Goal: Information Seeking & Learning: Check status

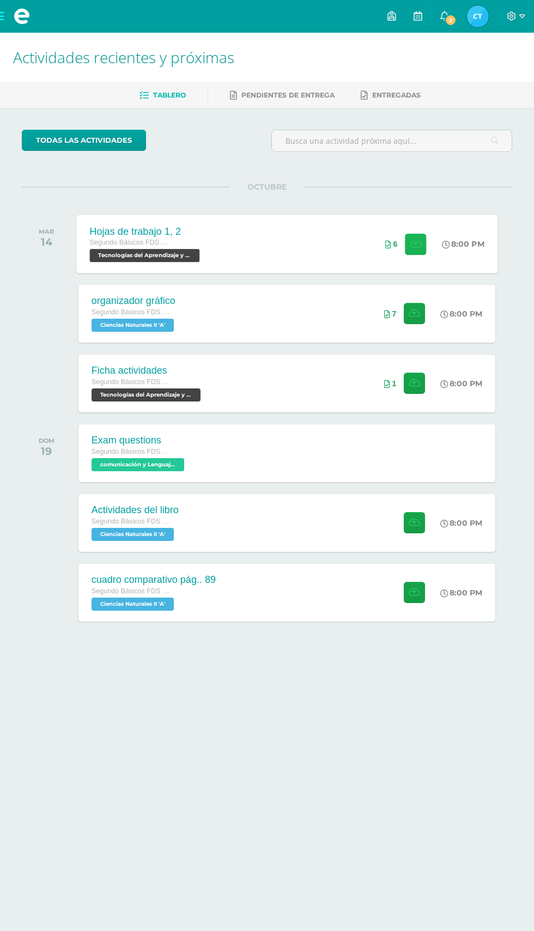
click at [418, 253] on button at bounding box center [415, 243] width 21 height 21
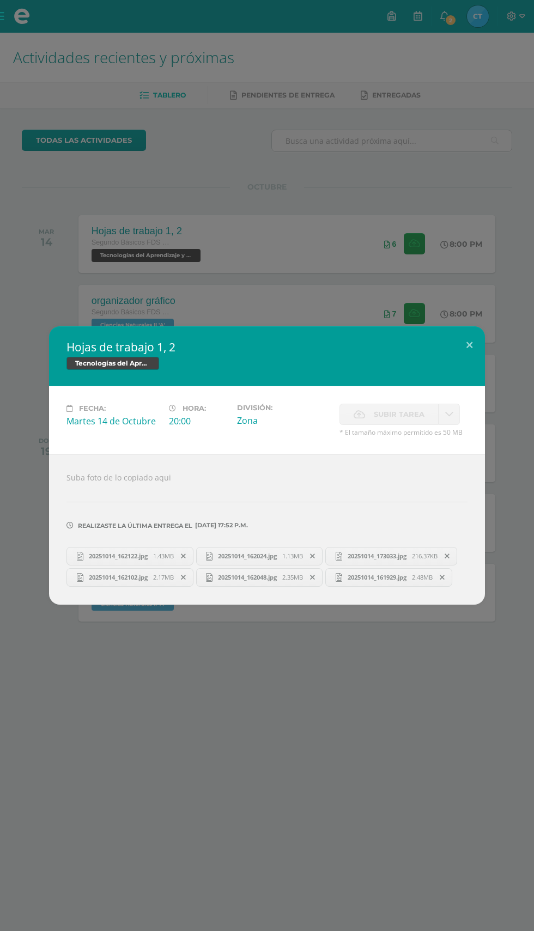
click at [305, 115] on div "Hojas de trabajo 1, 2 Tecnologías del Aprendizaje y la Comunicación Fecha: Mart…" at bounding box center [267, 465] width 534 height 931
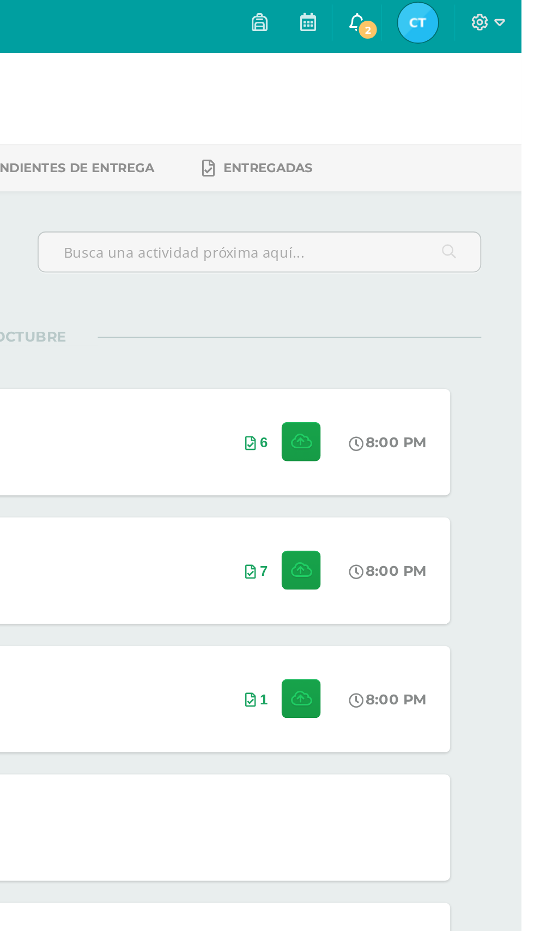
click at [449, 21] on span at bounding box center [444, 16] width 9 height 12
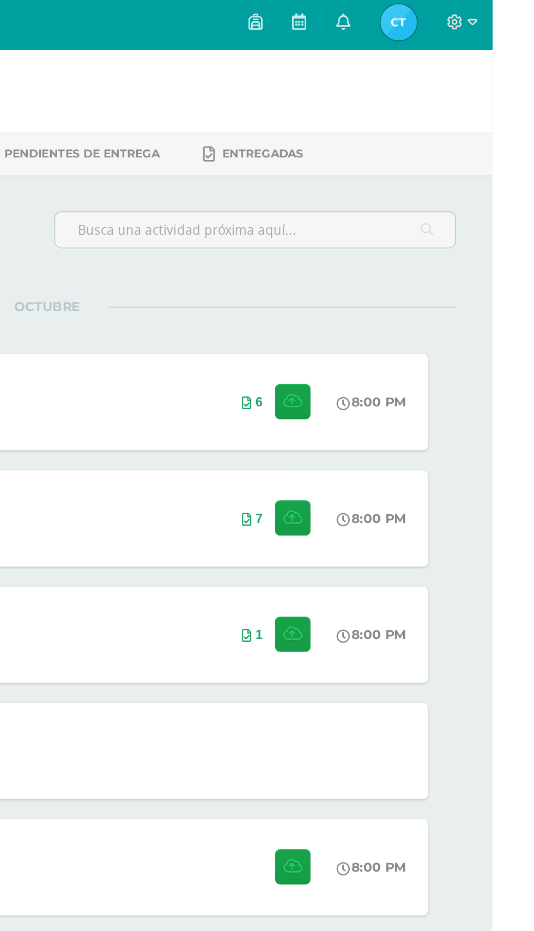
click at [489, 24] on img at bounding box center [478, 16] width 22 height 22
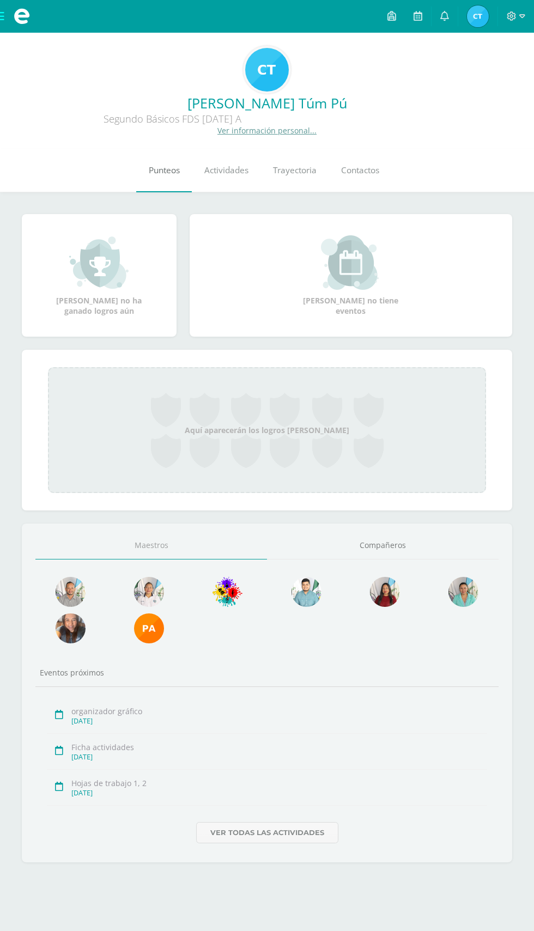
click at [174, 161] on link "Punteos" at bounding box center [164, 171] width 56 height 44
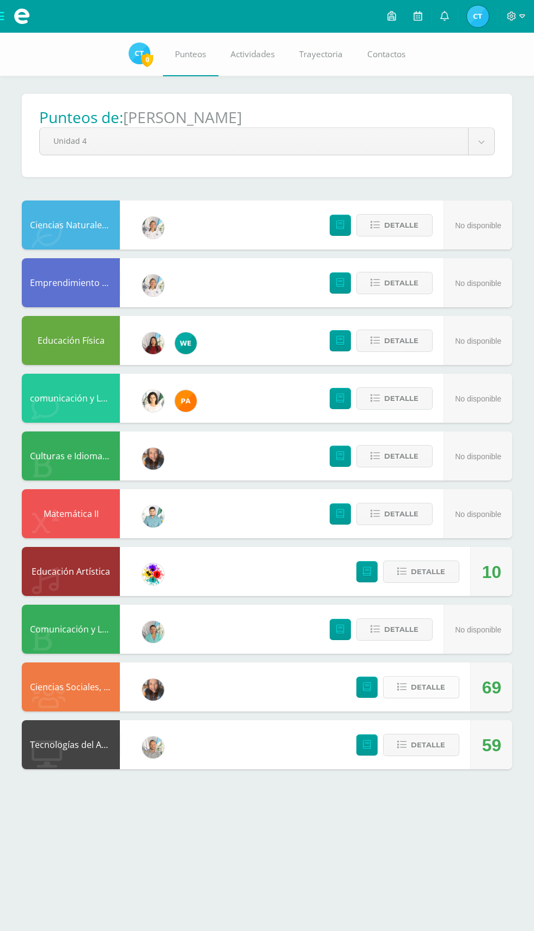
click at [436, 686] on span "Detalle" at bounding box center [428, 687] width 34 height 20
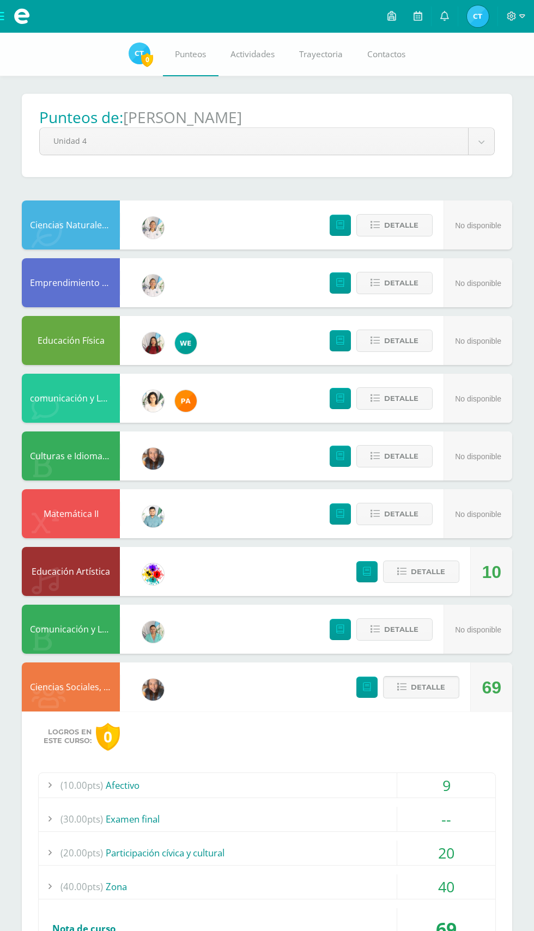
scroll to position [136, 0]
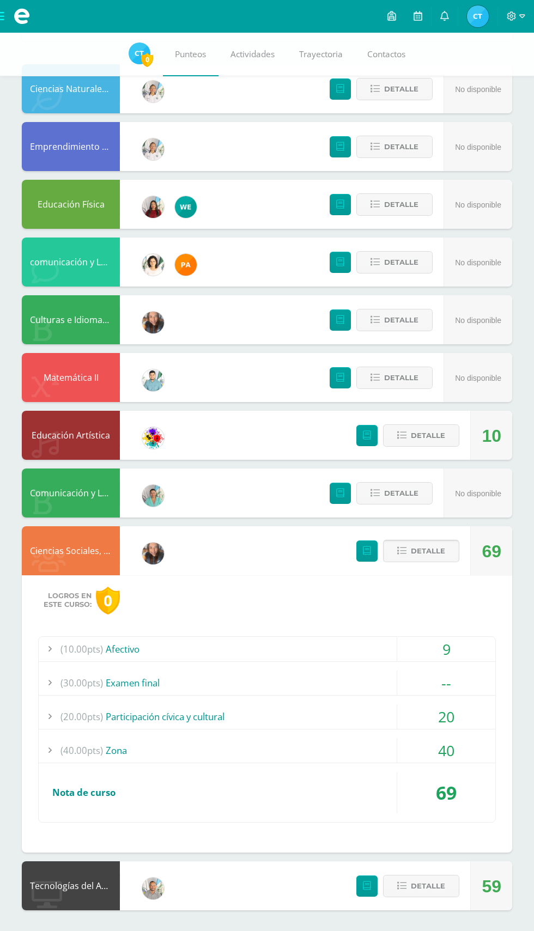
click at [422, 550] on span "Detalle" at bounding box center [428, 551] width 34 height 20
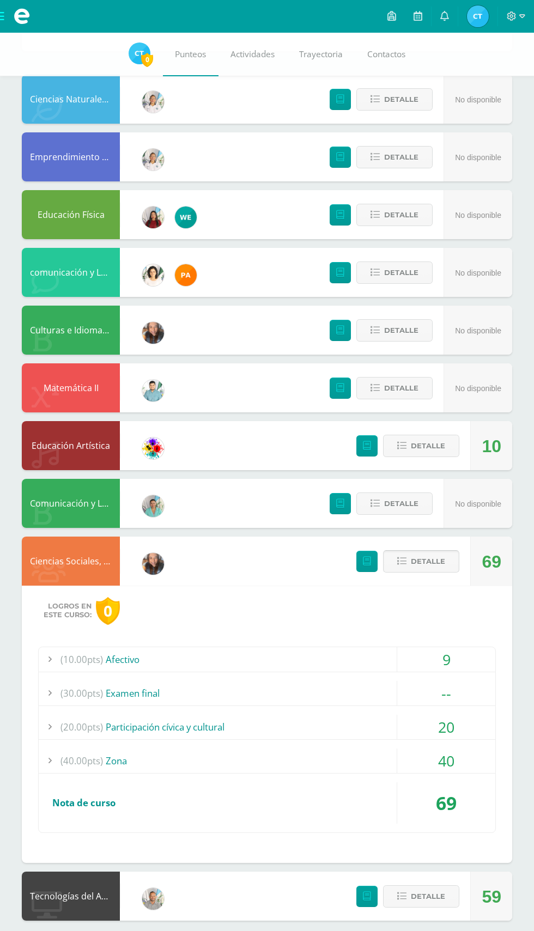
scroll to position [0, 0]
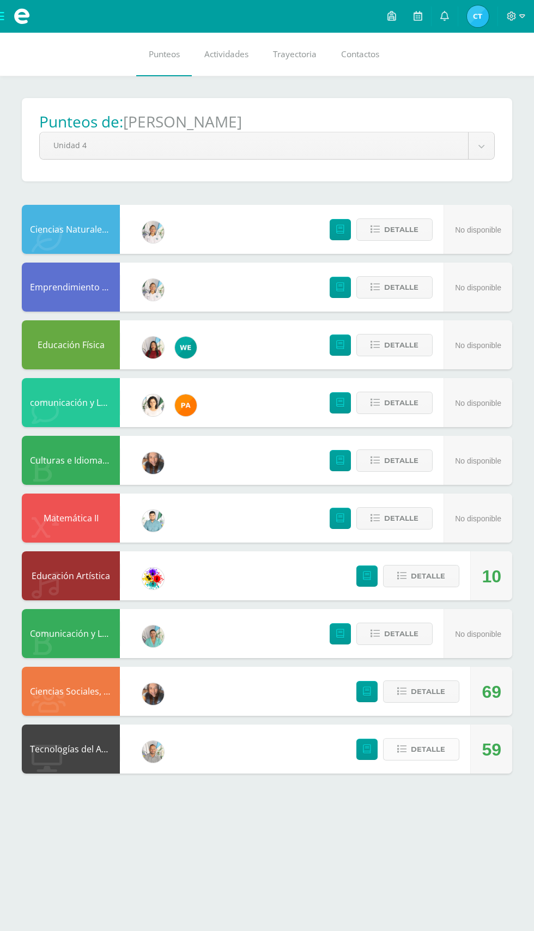
click at [425, 749] on span "Detalle" at bounding box center [428, 749] width 34 height 20
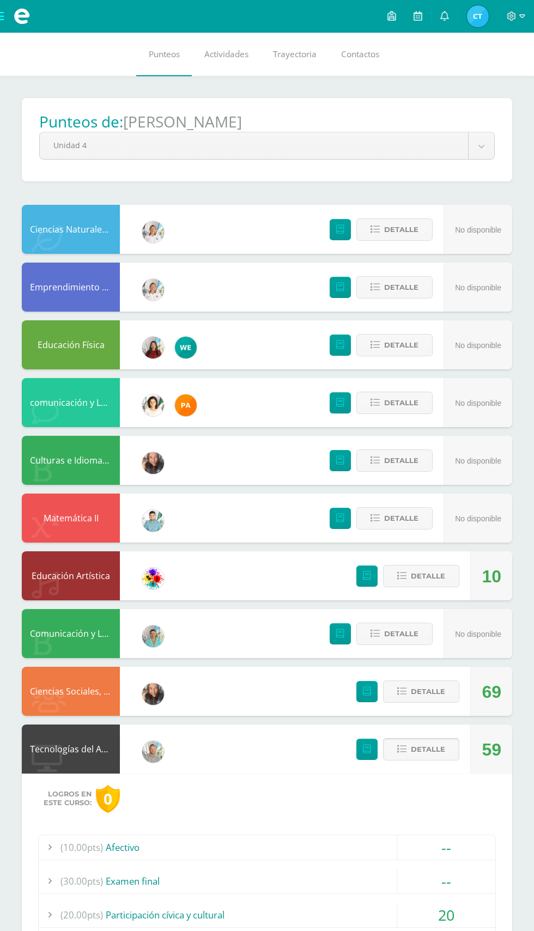
scroll to position [136, 0]
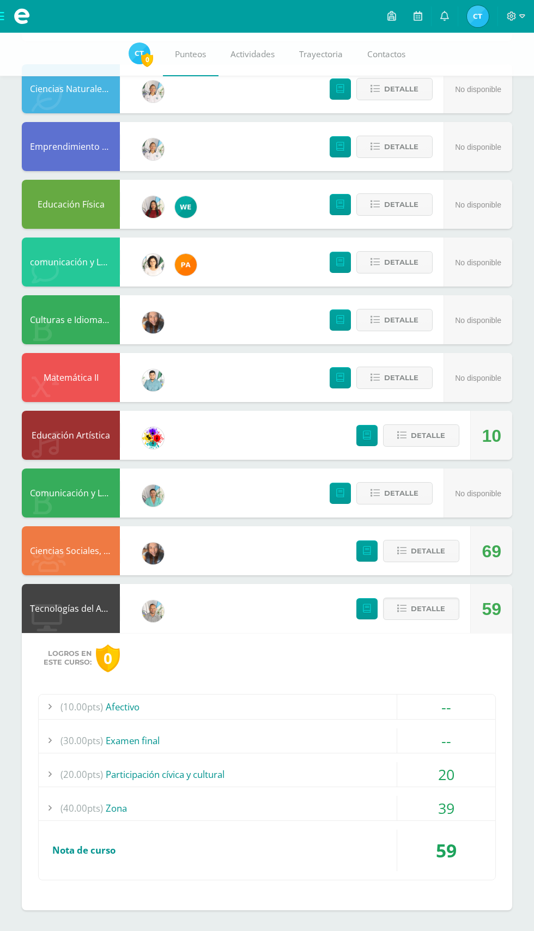
click at [144, 810] on div "(40.00pts) Zona" at bounding box center [267, 808] width 457 height 25
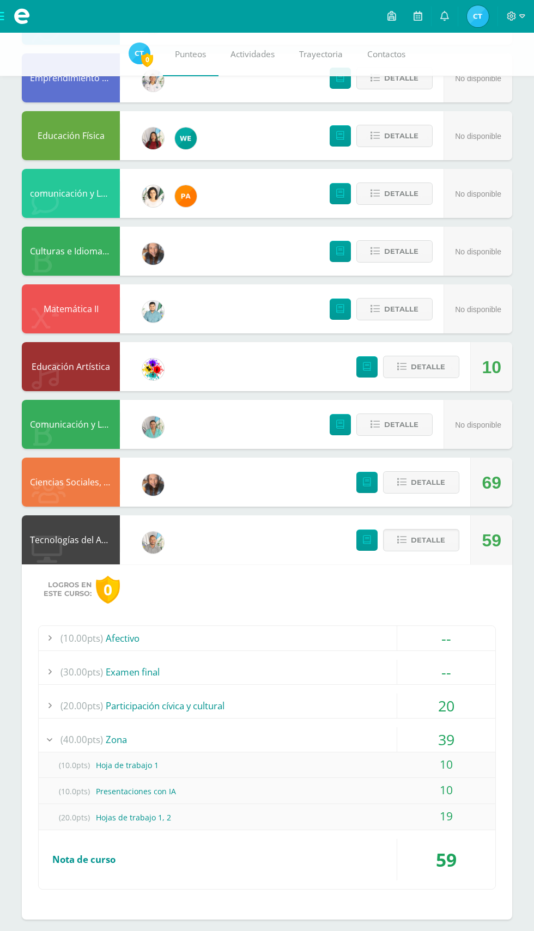
scroll to position [213, 0]
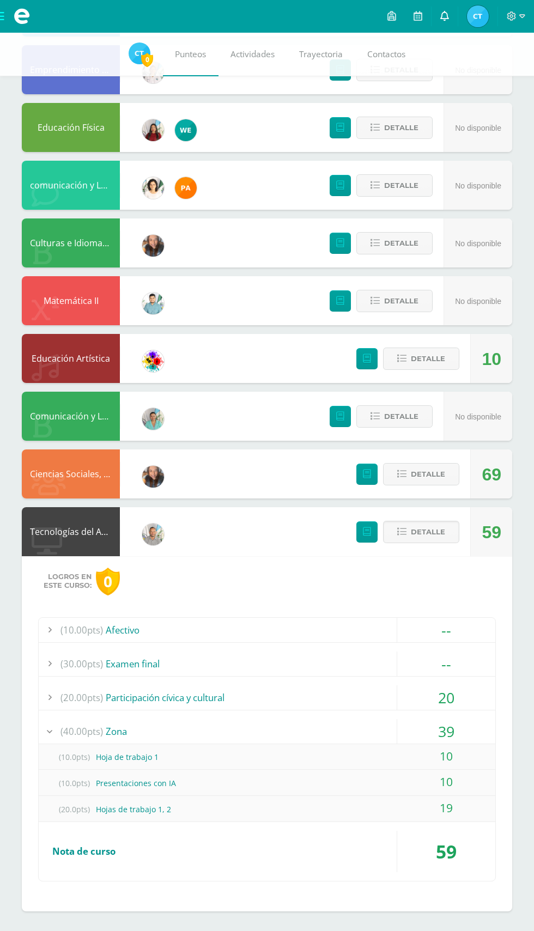
click at [448, 16] on icon at bounding box center [444, 16] width 9 height 10
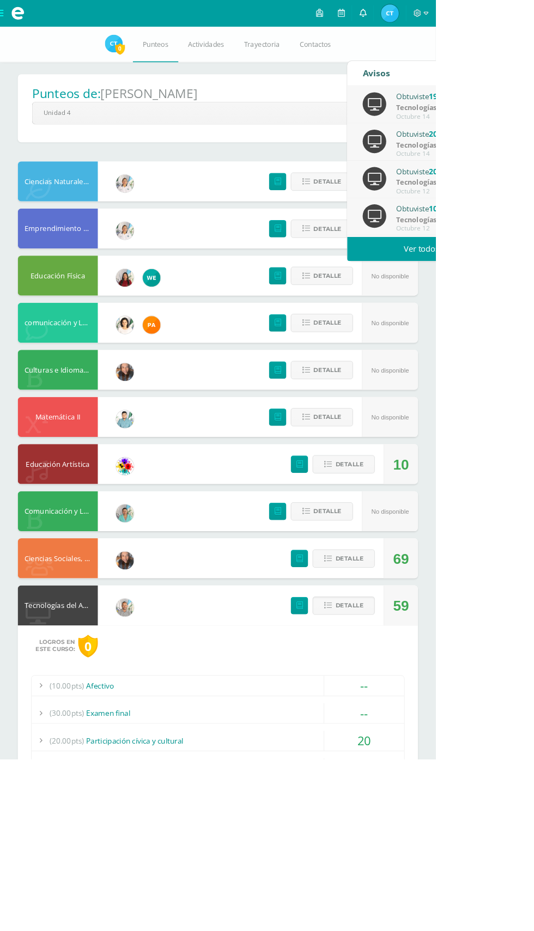
scroll to position [0, 0]
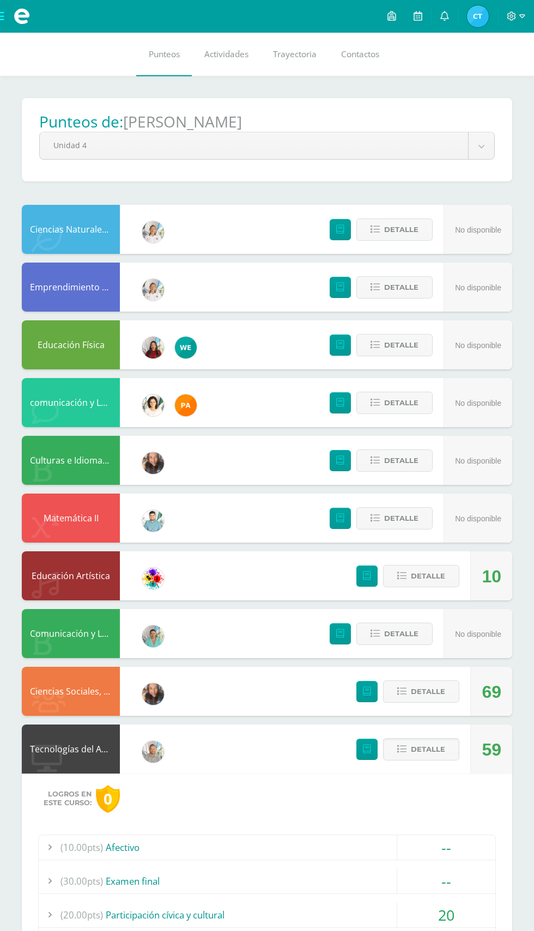
click at [315, 324] on div "Detalle" at bounding box center [378, 344] width 130 height 49
click at [450, 4] on link at bounding box center [444, 16] width 26 height 33
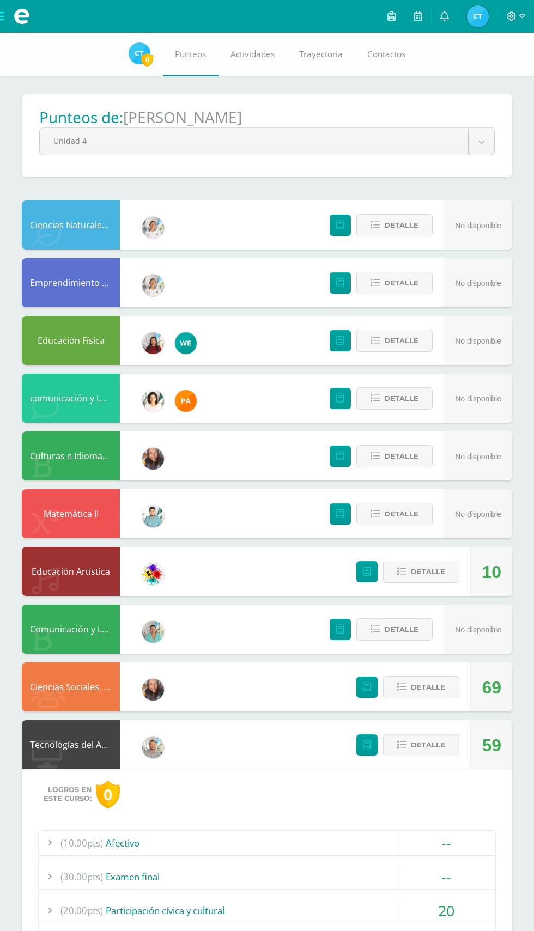
scroll to position [213, 0]
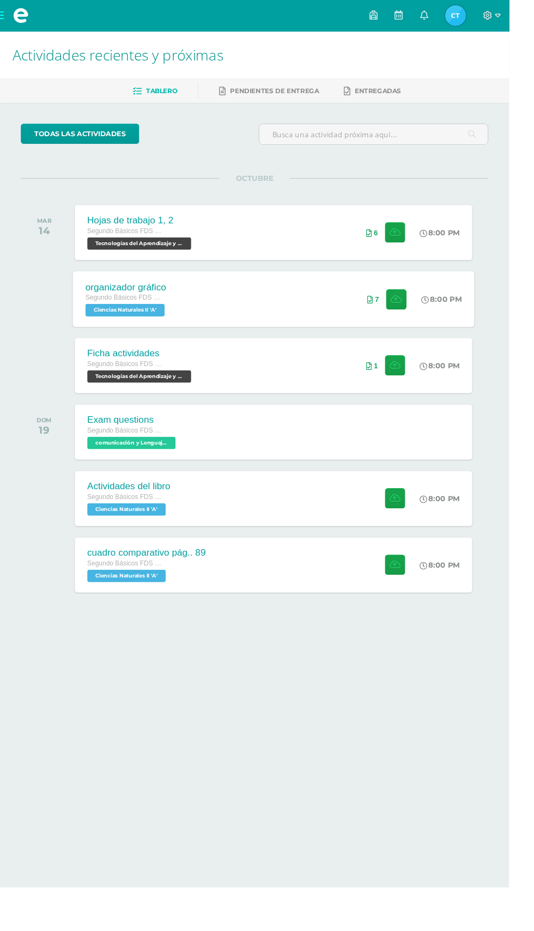
click at [331, 335] on div "organizador gráfico Segundo Básicos FDS Domingo Ciencias Naturales II 'A' 8:00 …" at bounding box center [286, 313] width 421 height 58
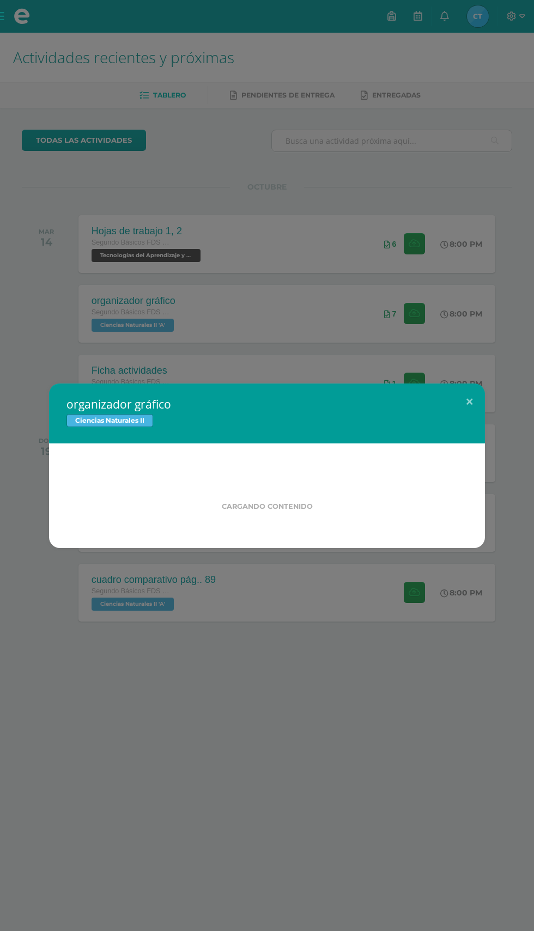
click at [321, 195] on div "organizador gráfico Ciencias Naturales II Cargando contenido Loading..." at bounding box center [267, 465] width 534 height 931
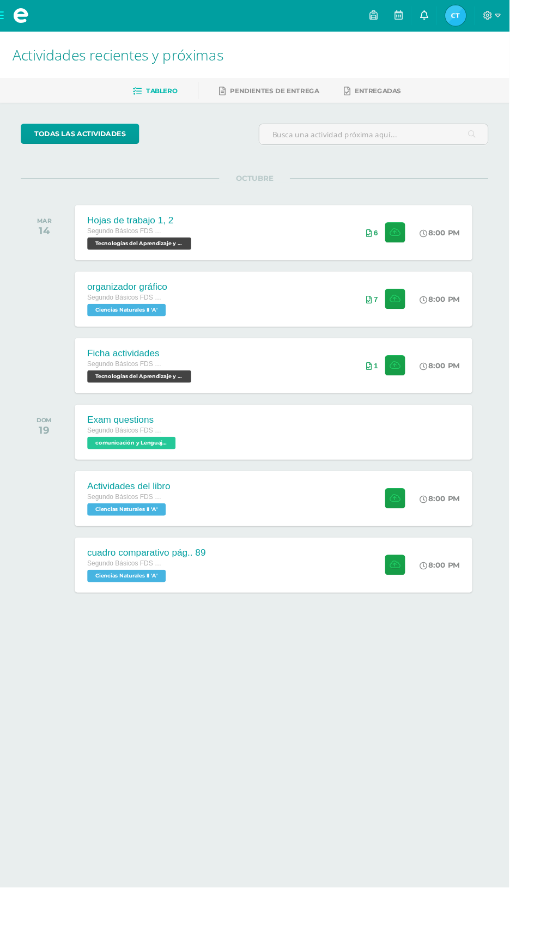
click at [458, 17] on link at bounding box center [444, 16] width 26 height 33
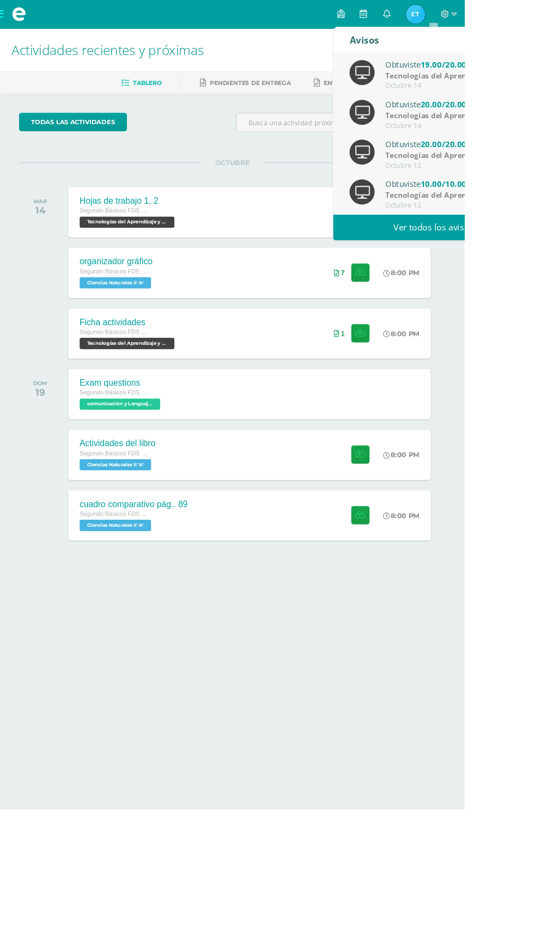
click at [473, 253] on link "Ver todos los avisos" at bounding box center [498, 261] width 230 height 30
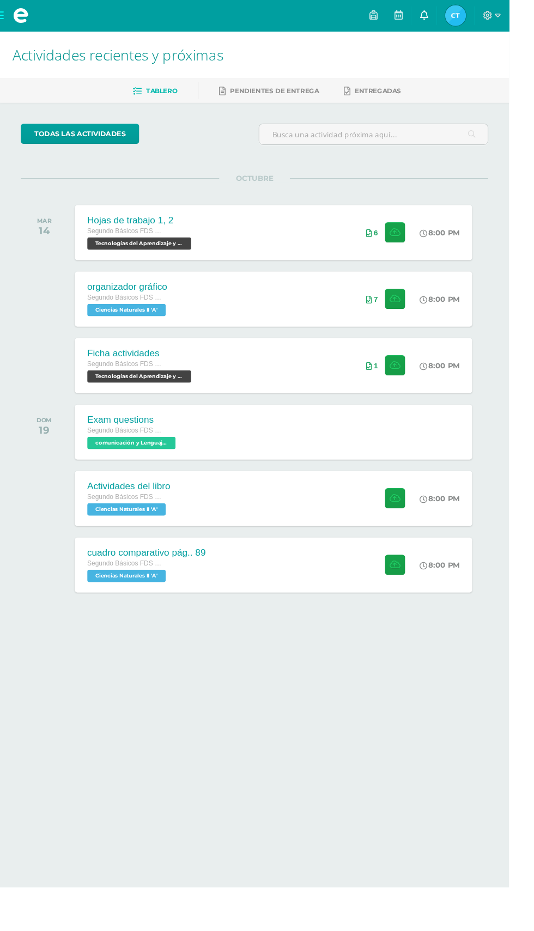
click at [449, 15] on icon at bounding box center [444, 16] width 9 height 10
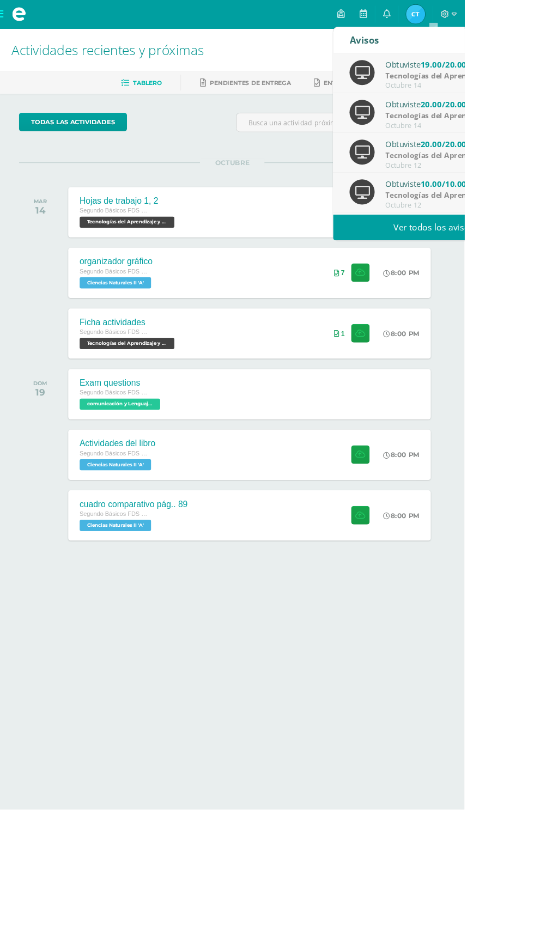
click at [478, 257] on link "Ver todos los avisos" at bounding box center [498, 261] width 230 height 30
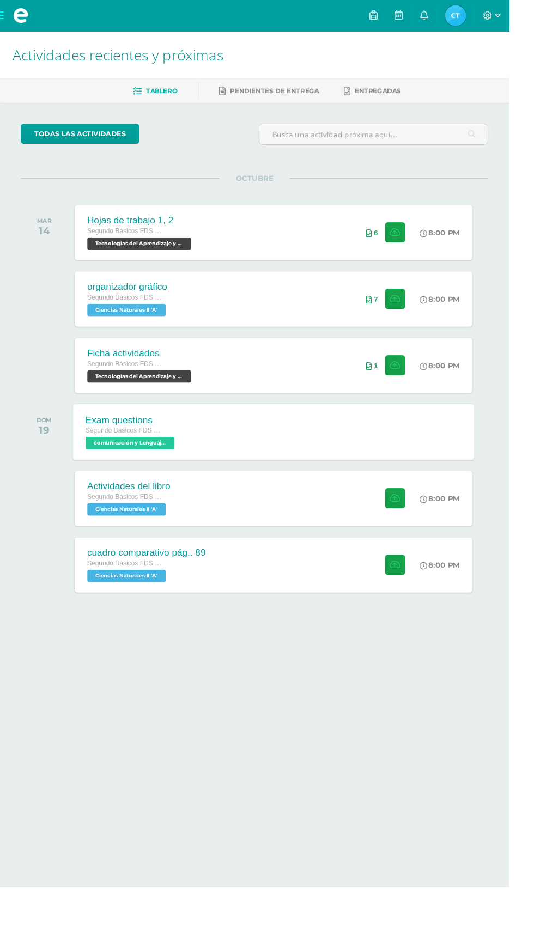
click at [341, 432] on div "Exam questions Segundo Básicos FDS Domingo comunicación y Lenguaje L-3 Idioma E…" at bounding box center [286, 453] width 421 height 58
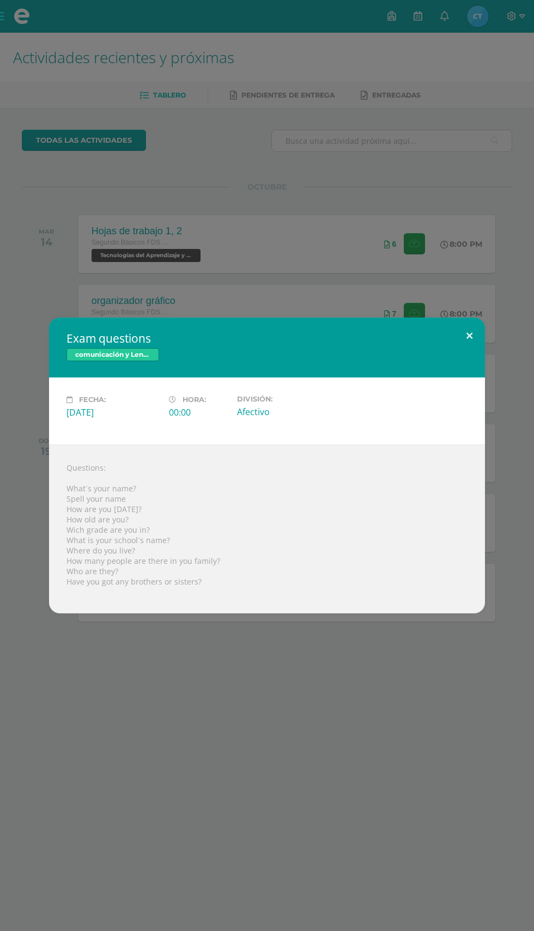
click at [484, 332] on button at bounding box center [469, 336] width 31 height 37
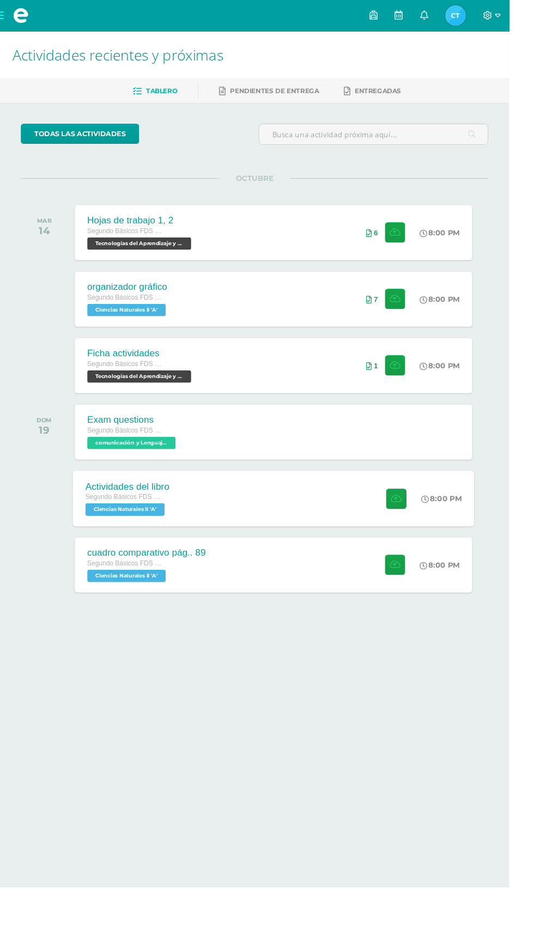
click at [356, 514] on div "Actividades del libro Segundo Básicos FDS Domingo Ciencias Naturales II 'A' 8:0…" at bounding box center [286, 523] width 421 height 58
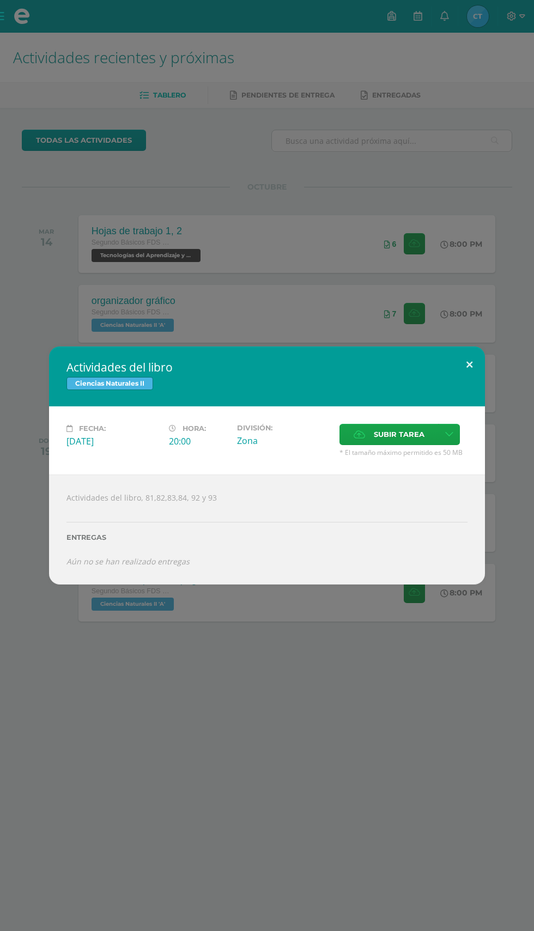
click at [469, 366] on button at bounding box center [469, 364] width 31 height 37
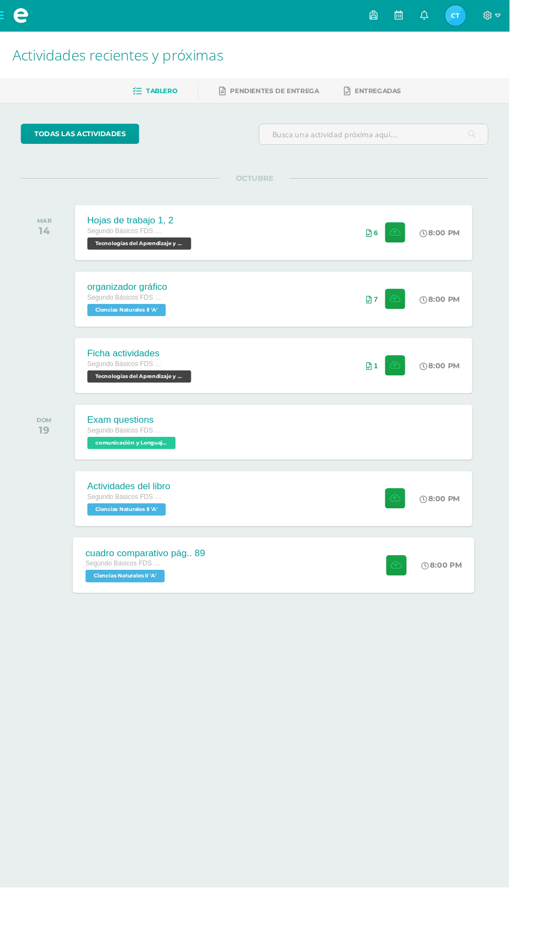
click at [323, 594] on div "cuadro comparativo pág.. 89 Segundo Básicos FDS Domingo Ciencias Naturales II '…" at bounding box center [286, 592] width 421 height 58
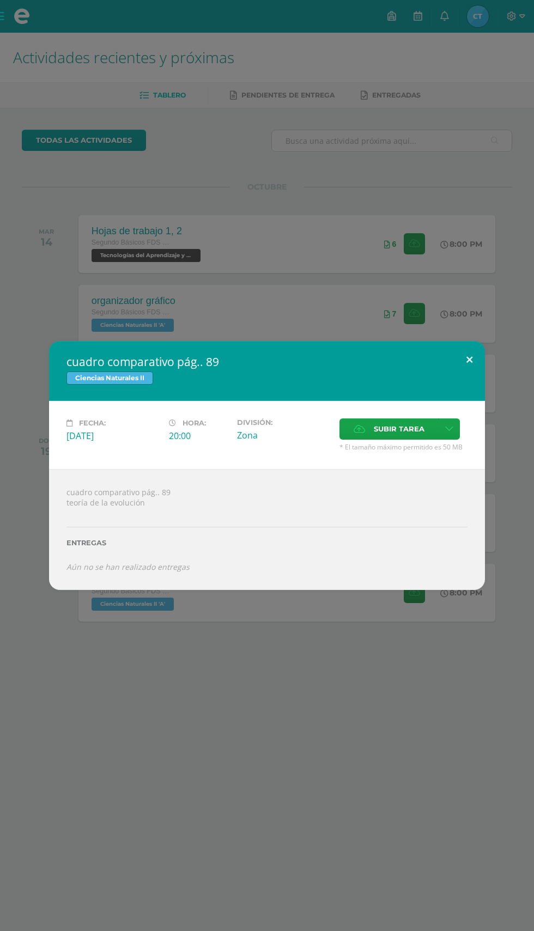
click at [457, 360] on button at bounding box center [469, 359] width 31 height 37
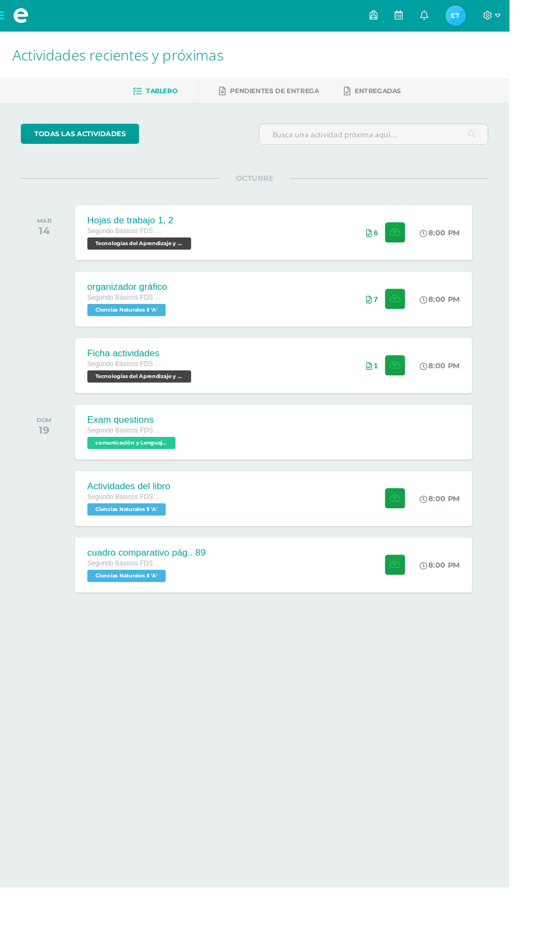
click at [491, 16] on span "Candelaria Yulisa Mi Perfil" at bounding box center [478, 16] width 26 height 22
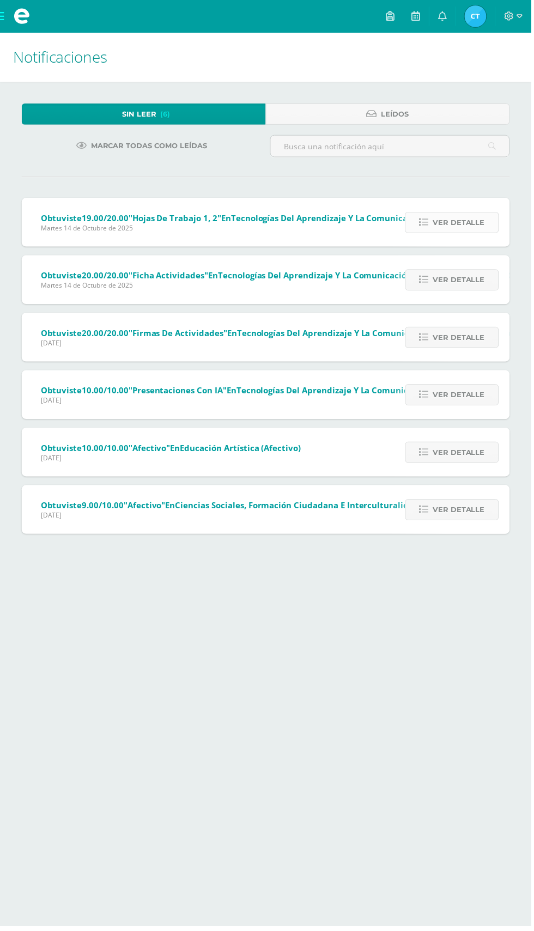
click at [468, 223] on span "Ver detalle" at bounding box center [461, 224] width 52 height 20
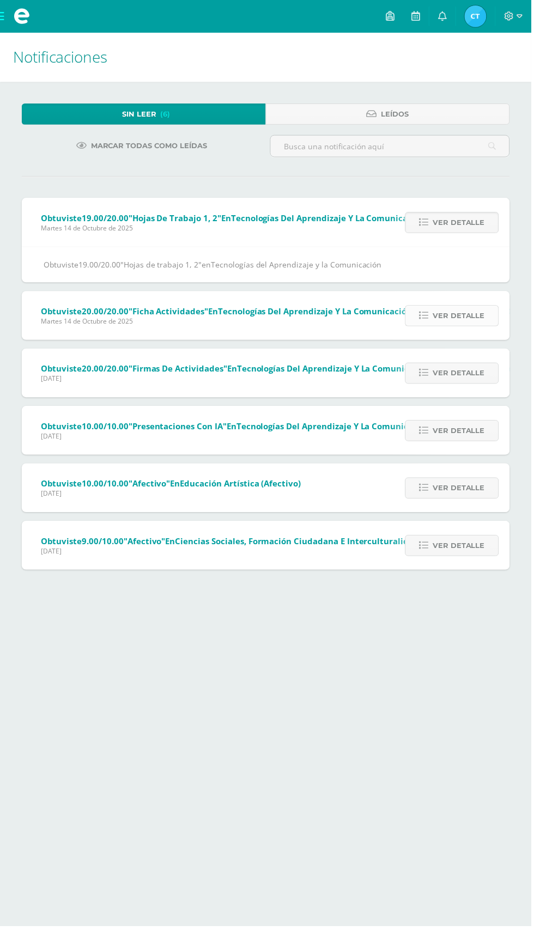
click at [476, 317] on span "Ver detalle" at bounding box center [461, 317] width 52 height 20
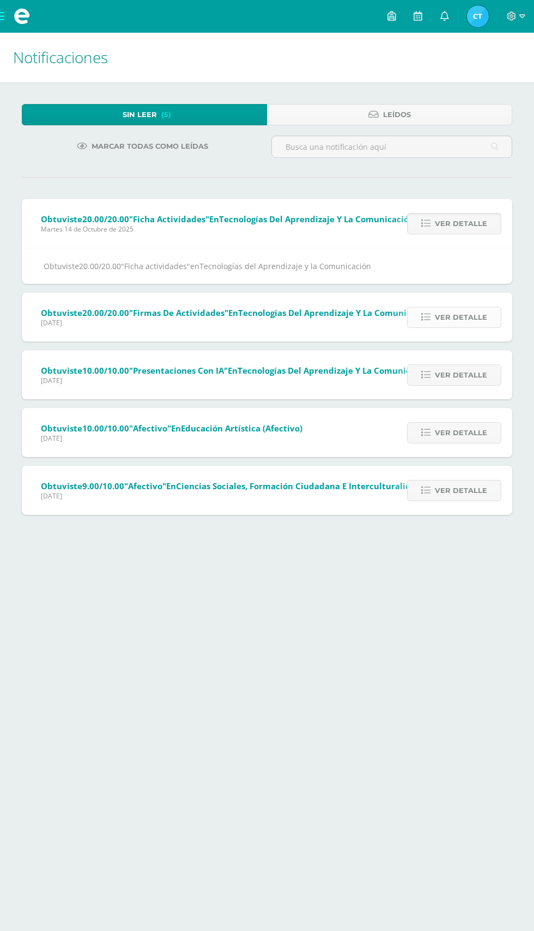
click at [461, 317] on span "Ver detalle" at bounding box center [461, 317] width 52 height 20
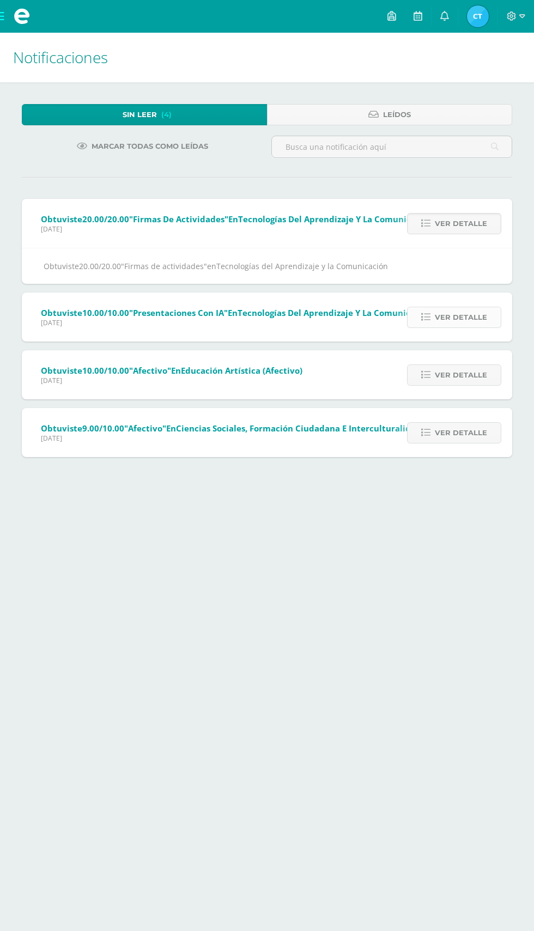
click at [469, 317] on span "Ver detalle" at bounding box center [461, 317] width 52 height 20
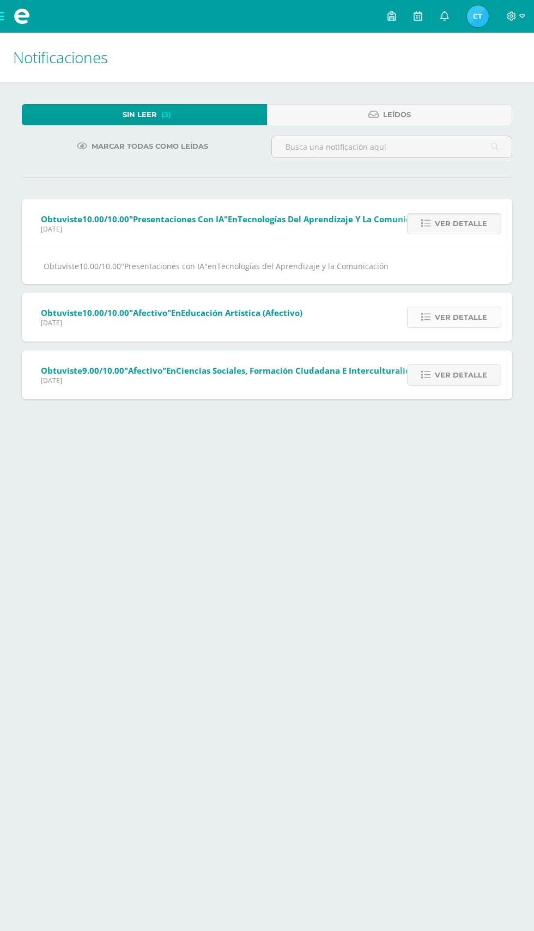
click at [463, 317] on span "Ver detalle" at bounding box center [461, 317] width 52 height 20
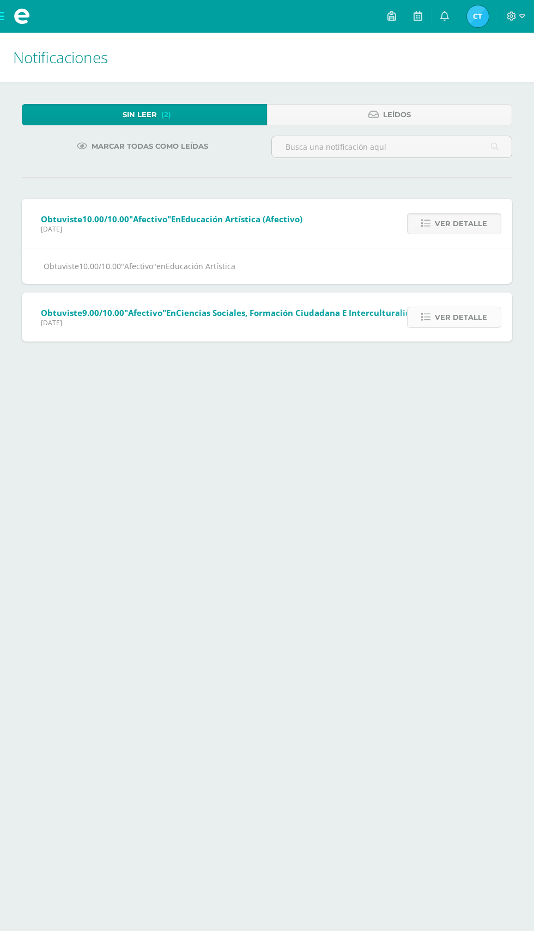
click at [483, 319] on span "Ver detalle" at bounding box center [461, 317] width 52 height 20
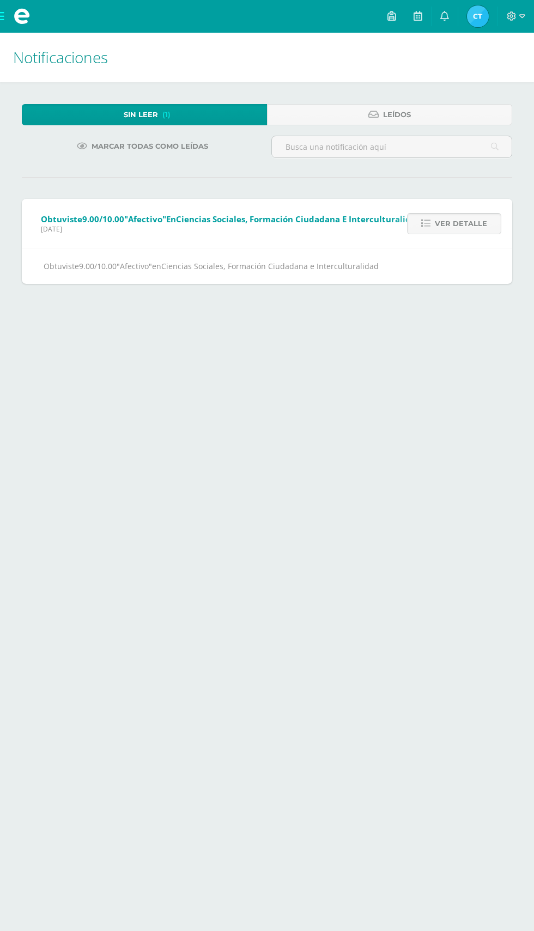
click at [427, 222] on icon at bounding box center [425, 223] width 9 height 9
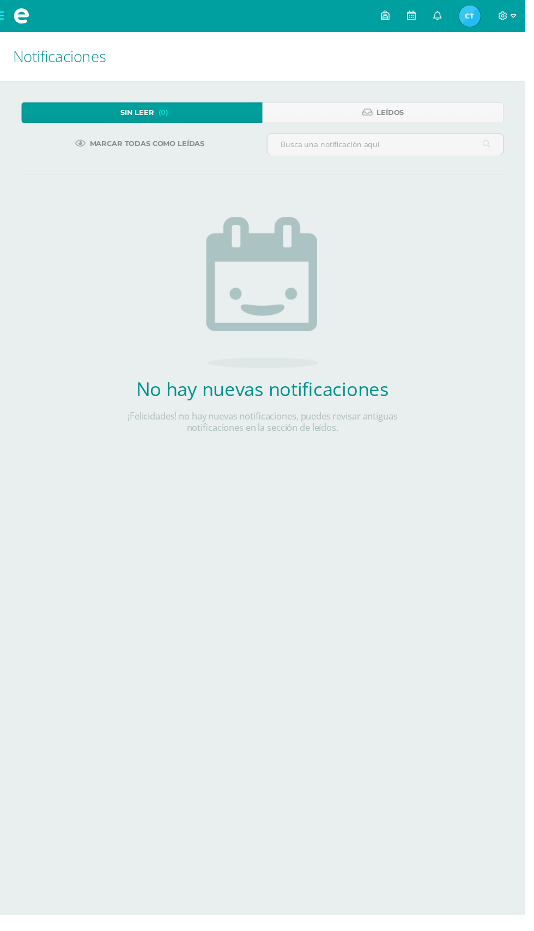
click at [491, 16] on span "Candelaria Yulisa Mi Perfil" at bounding box center [478, 16] width 26 height 22
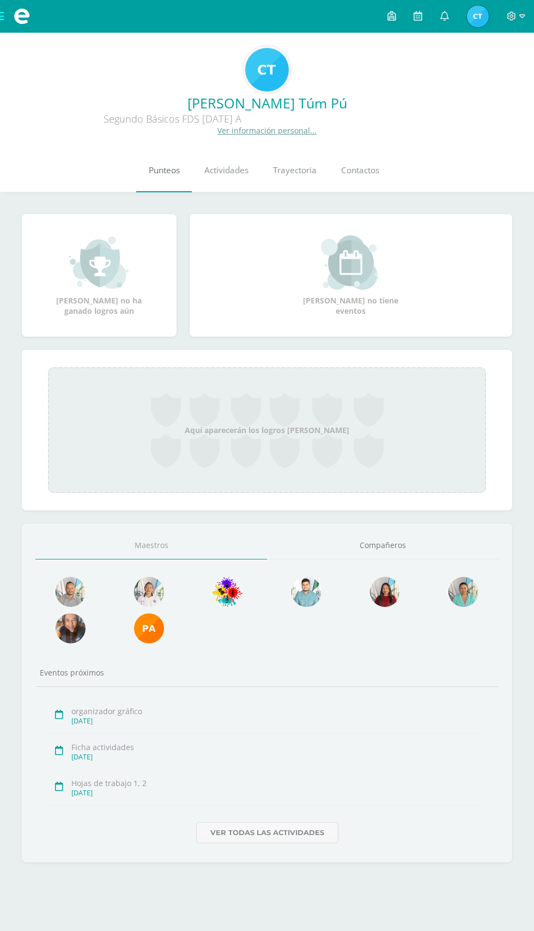
click at [157, 160] on link "Punteos" at bounding box center [164, 171] width 56 height 44
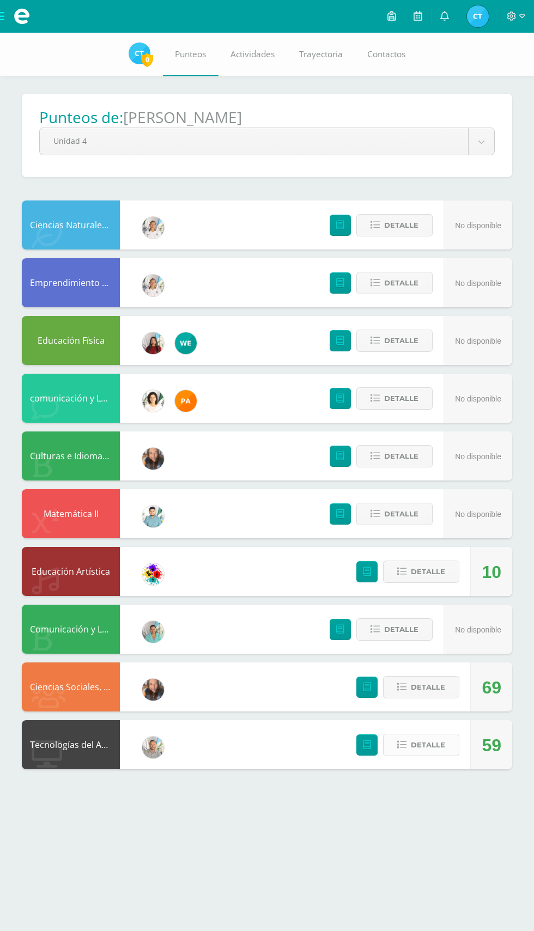
click at [434, 745] on span "Detalle" at bounding box center [428, 745] width 34 height 20
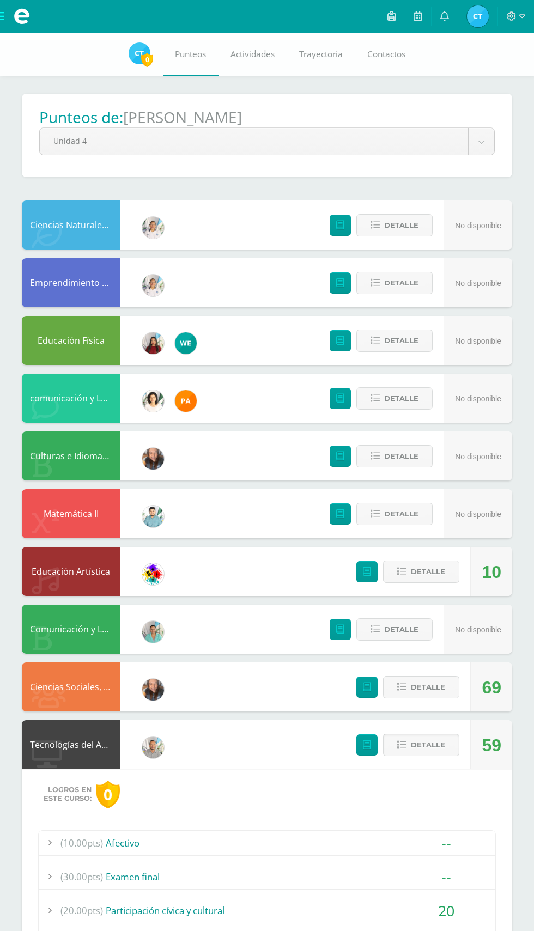
scroll to position [63, 0]
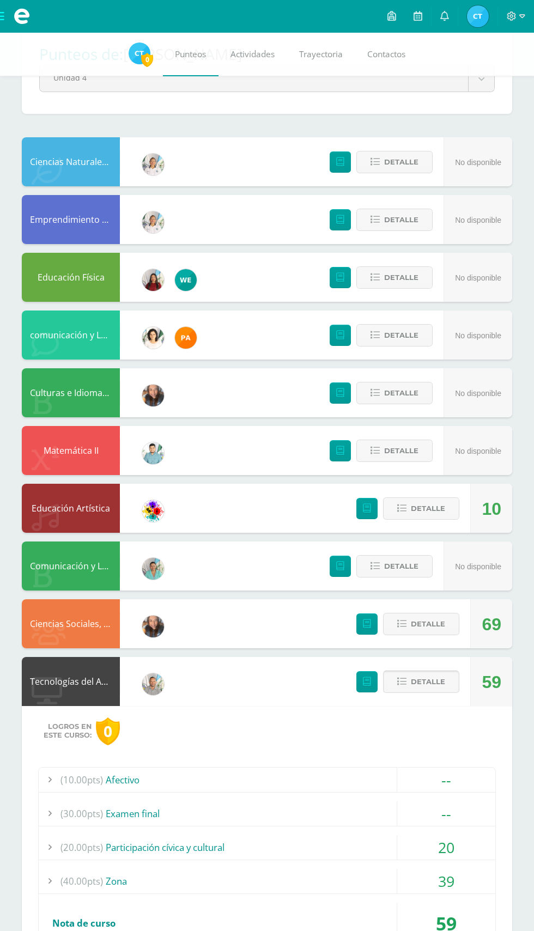
click at [434, 682] on span "Detalle" at bounding box center [428, 682] width 34 height 20
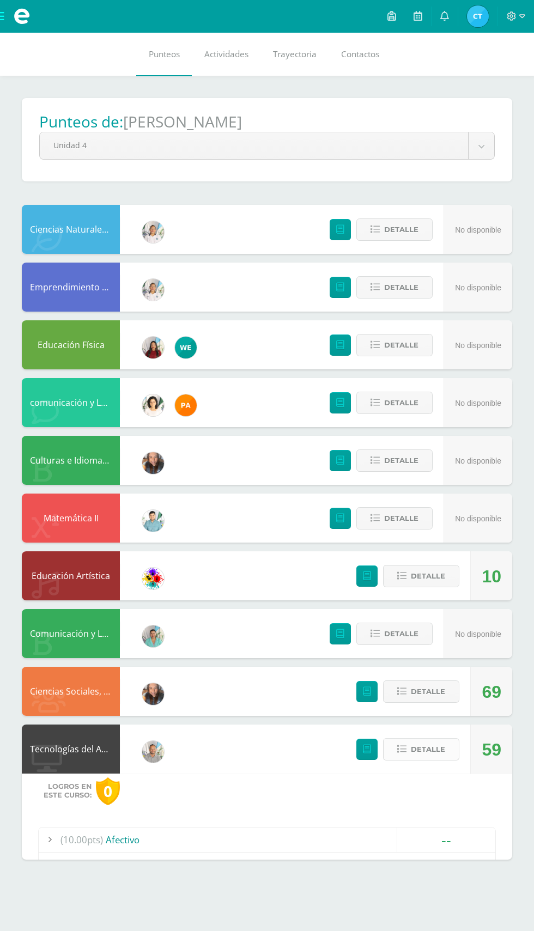
scroll to position [0, 0]
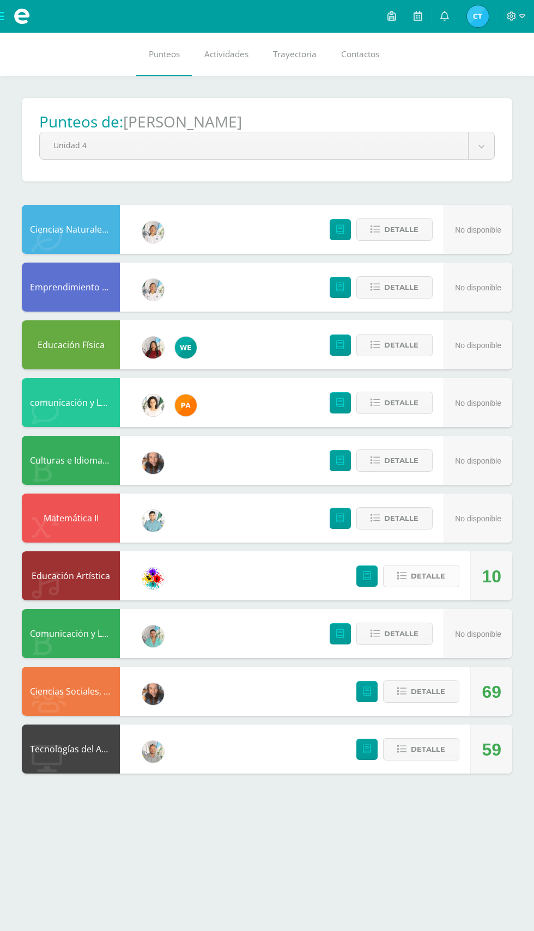
click at [446, 571] on button "Detalle" at bounding box center [421, 576] width 76 height 22
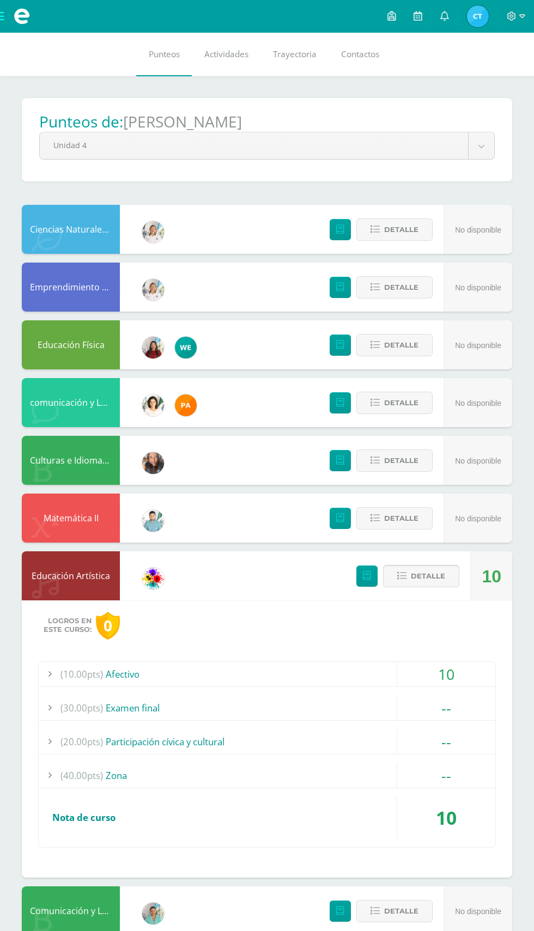
click at [430, 576] on span "Detalle" at bounding box center [428, 576] width 34 height 20
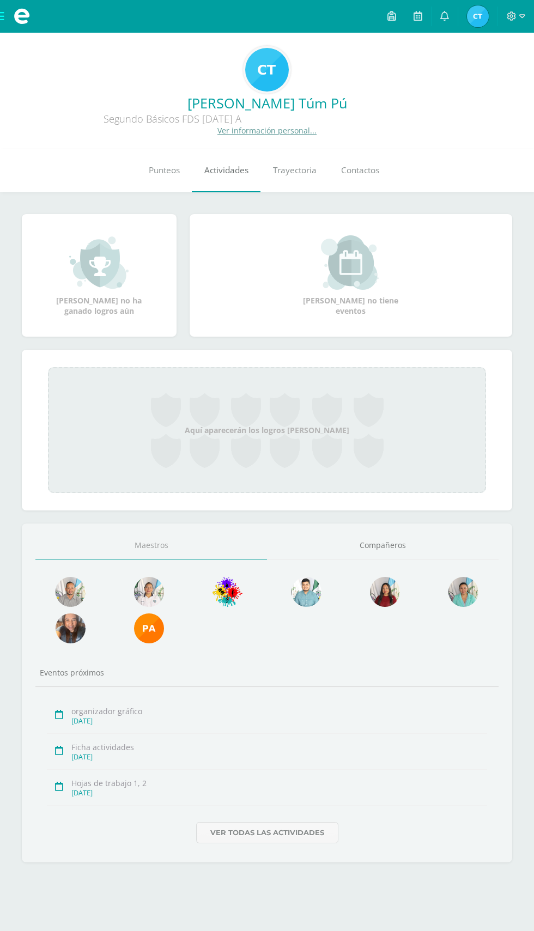
click at [229, 167] on span "Actividades" at bounding box center [226, 170] width 44 height 11
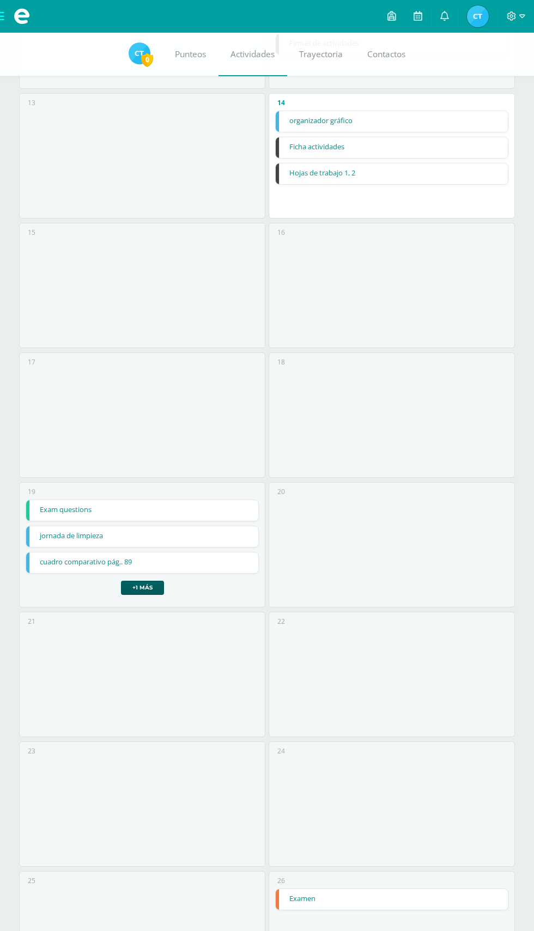
scroll to position [842, 0]
click at [122, 587] on link "+1 más" at bounding box center [142, 587] width 43 height 14
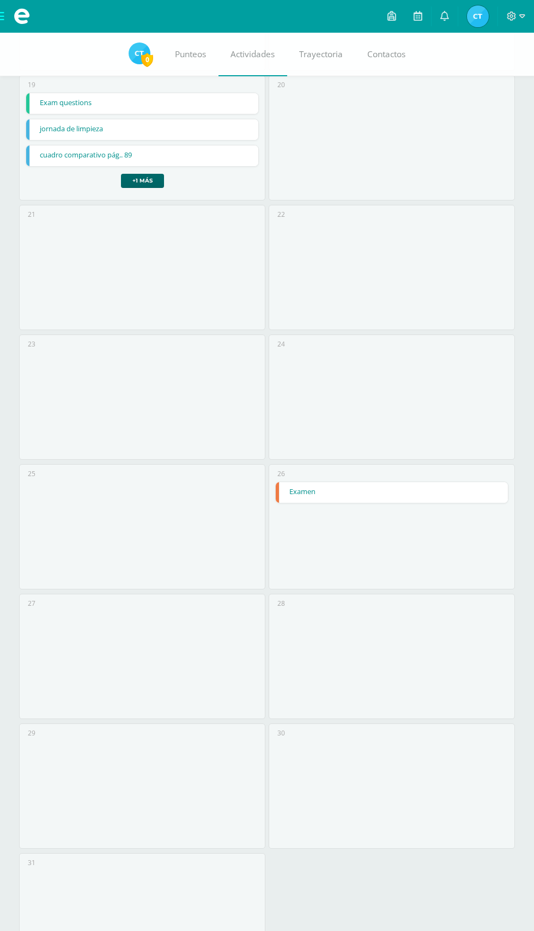
scroll to position [1245, 0]
click at [305, 558] on div "26 Examen Examen Ciencias Sociales, Formación Ciudadana e Interculturalidad Car…" at bounding box center [392, 528] width 246 height 125
click at [288, 498] on link "Examen" at bounding box center [392, 494] width 232 height 21
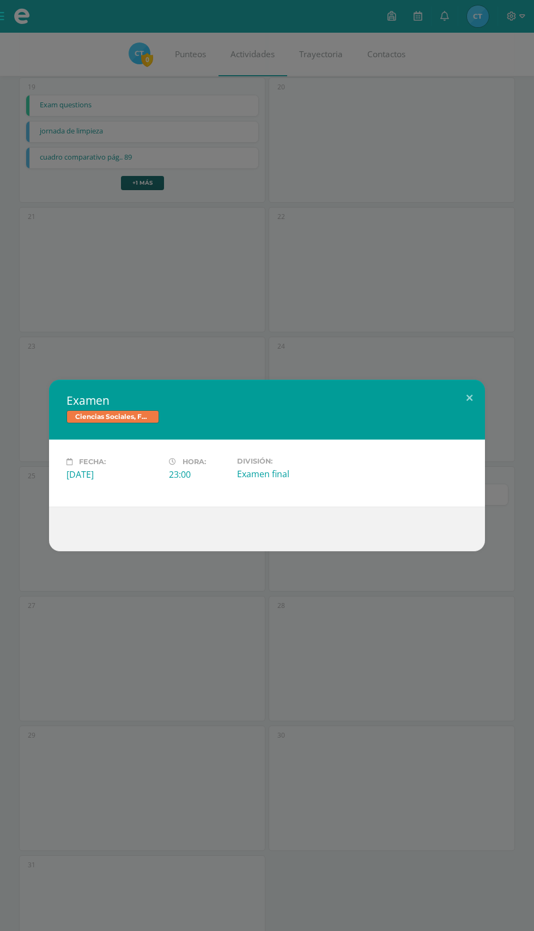
click at [47, 319] on div "Examen Ciencias Sociales, Formación Ciudadana e Interculturalidad Fecha: [DATE]…" at bounding box center [267, 465] width 534 height 931
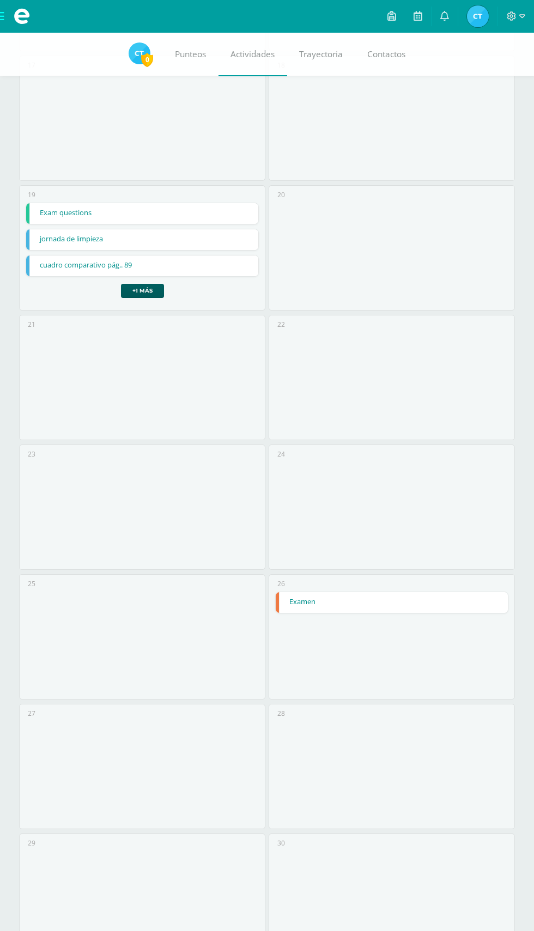
scroll to position [1210, 0]
